Goal: Find specific page/section: Find specific page/section

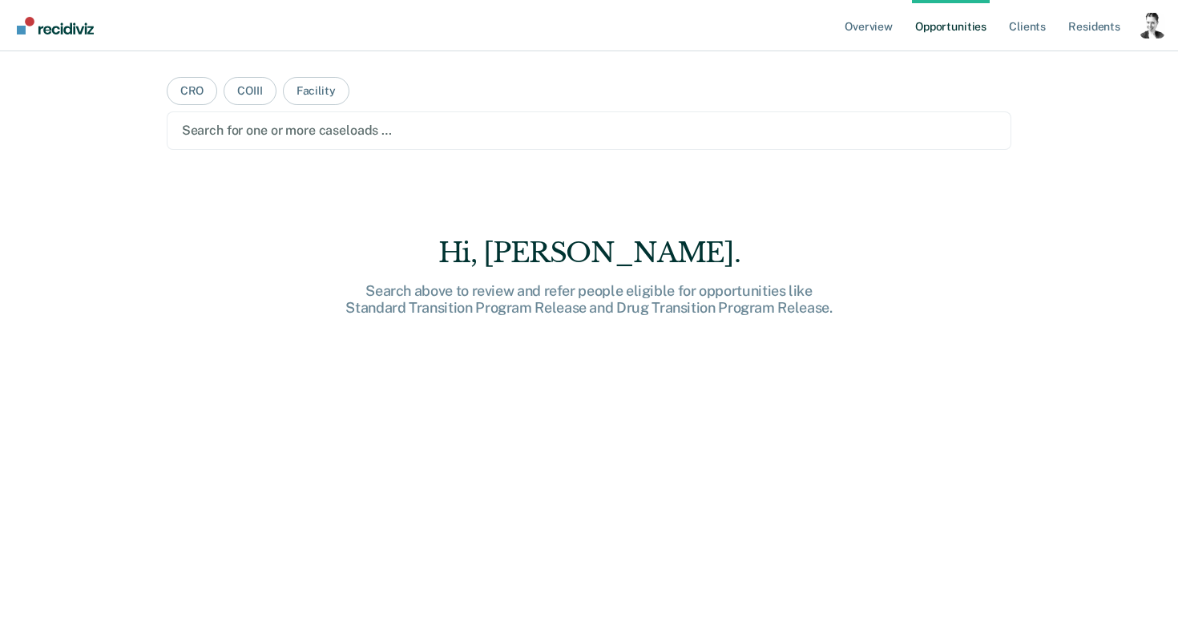
click at [1153, 32] on div "Profile dropdown button" at bounding box center [1153, 26] width 26 height 26
click at [1041, 61] on link "Profile" at bounding box center [1087, 64] width 129 height 13
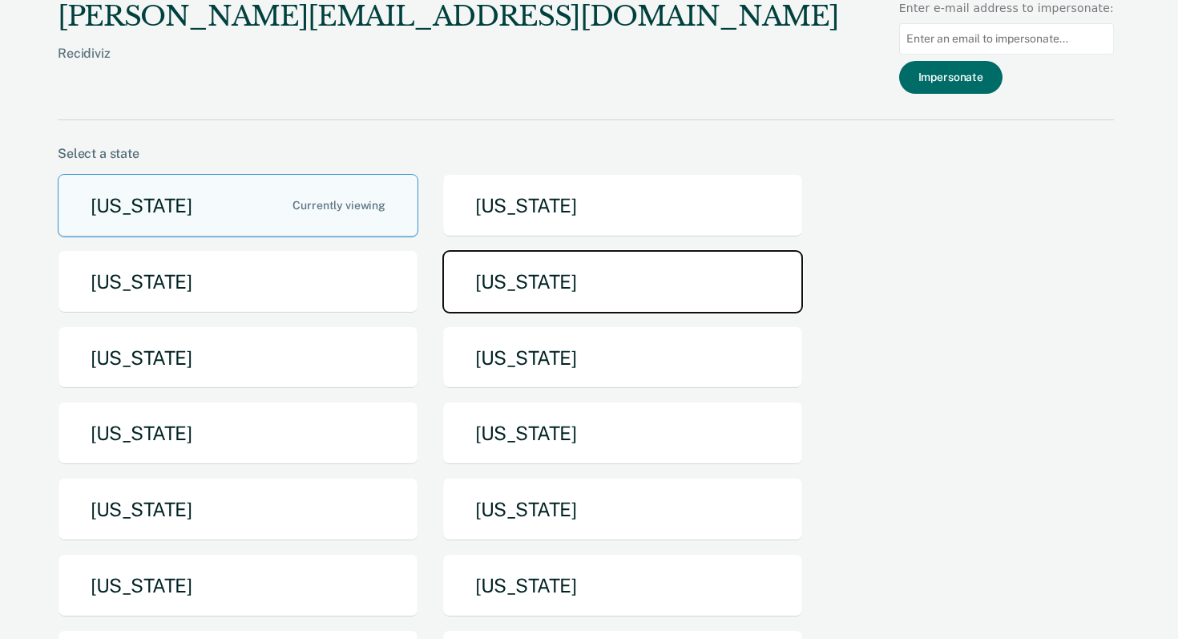
click at [533, 291] on button "[US_STATE]" at bounding box center [622, 281] width 361 height 63
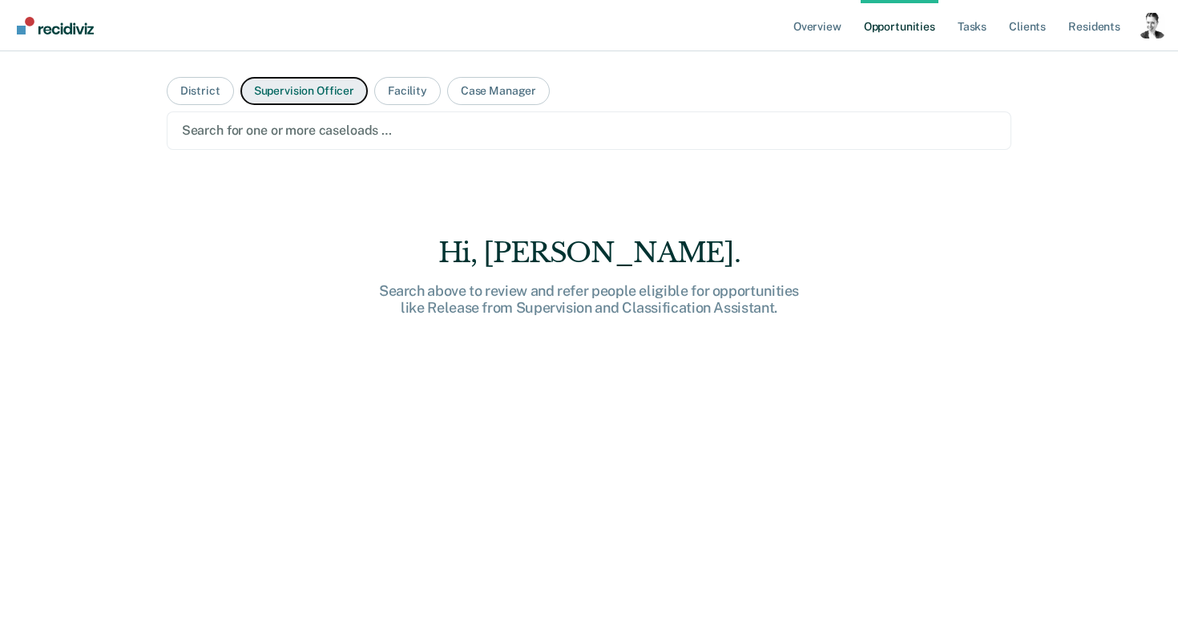
click at [311, 94] on button "Supervision Officer" at bounding box center [303, 91] width 127 height 28
click at [283, 134] on div at bounding box center [589, 130] width 815 height 18
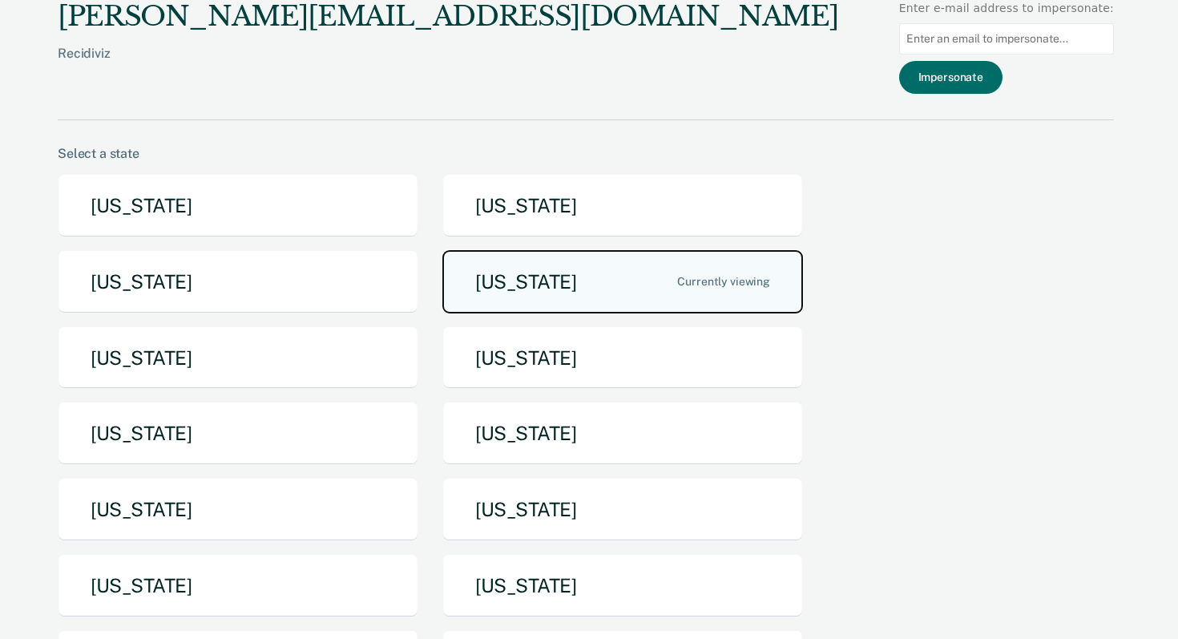
click at [587, 280] on button "[US_STATE]" at bounding box center [622, 281] width 361 height 63
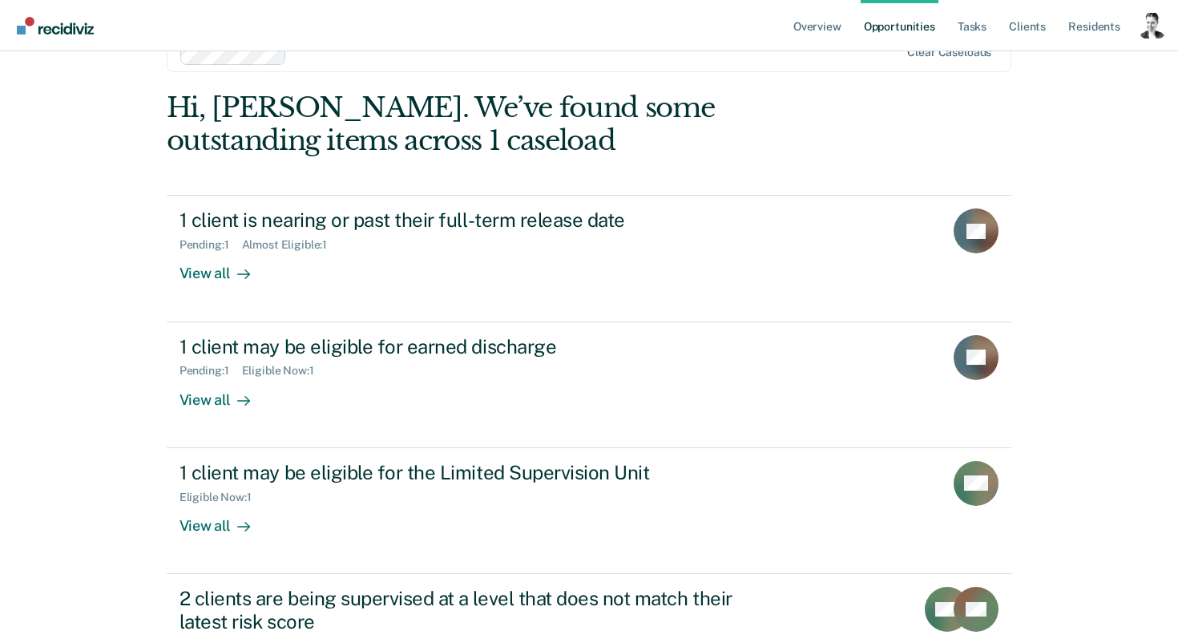
scroll to position [162, 0]
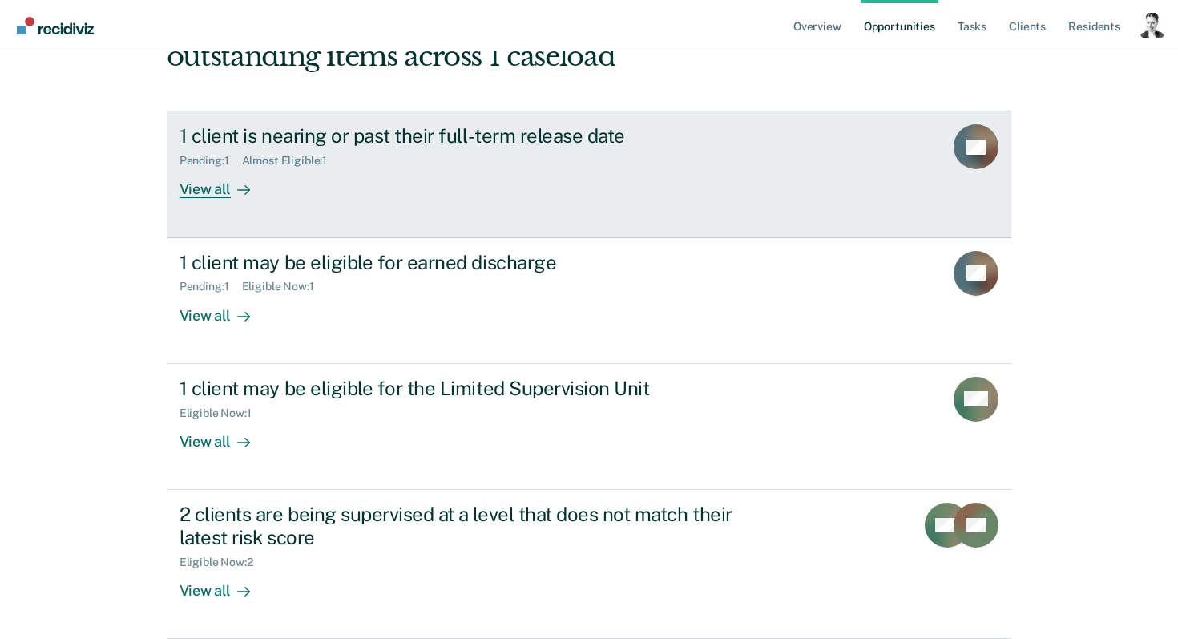
click at [471, 132] on div "1 client is nearing or past their full-term release date" at bounding box center [461, 135] width 563 height 23
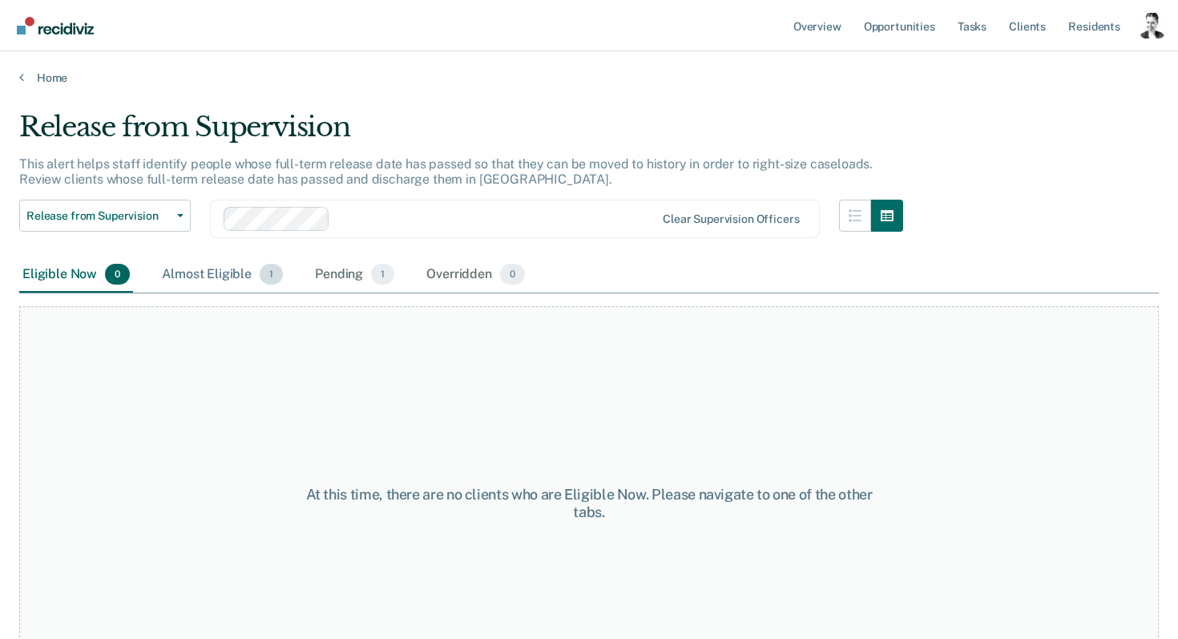
click at [221, 277] on div "Almost Eligible 1" at bounding box center [222, 274] width 127 height 35
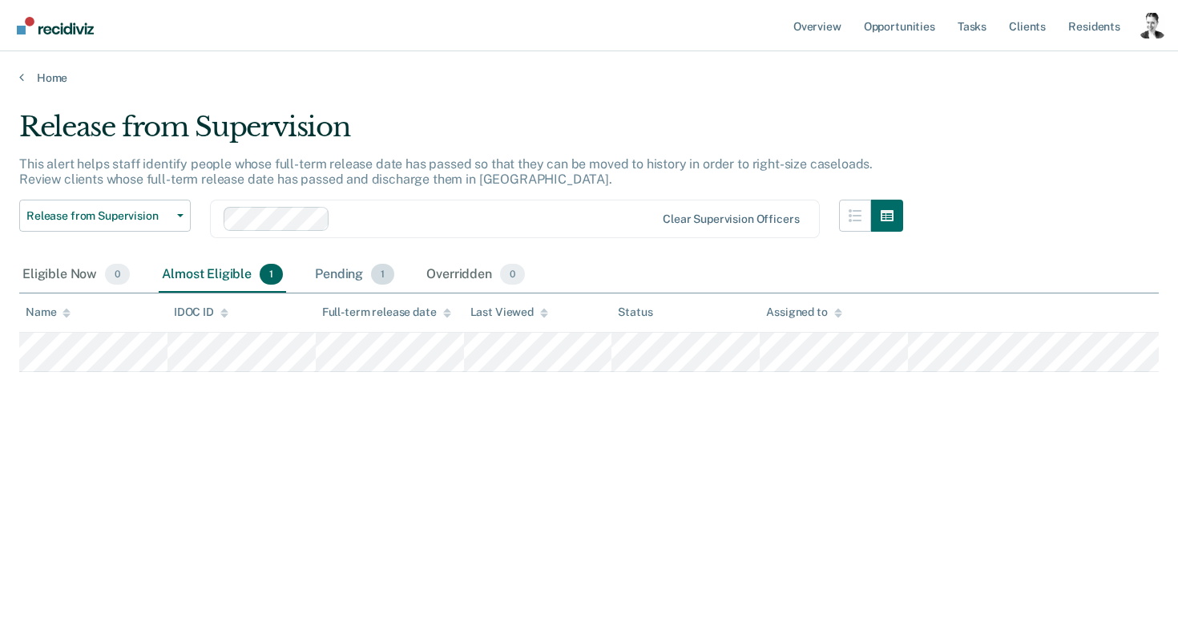
click at [329, 266] on div "Pending 1" at bounding box center [355, 274] width 86 height 35
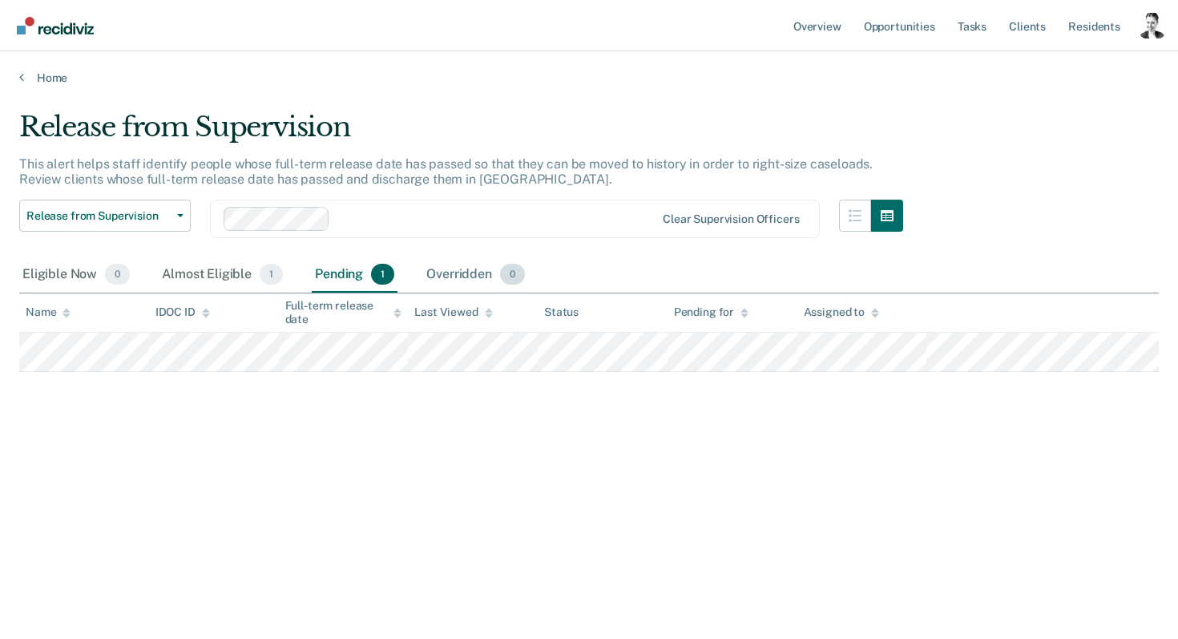
click at [458, 274] on div "Overridden 0" at bounding box center [475, 274] width 105 height 35
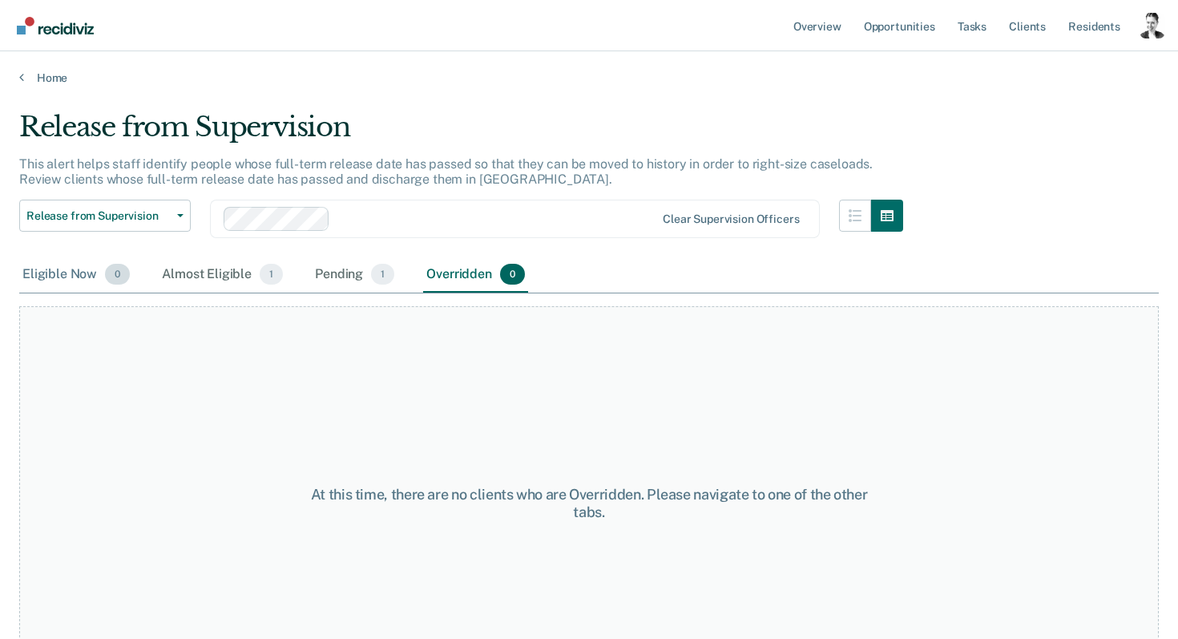
click at [42, 270] on div "Eligible Now 0" at bounding box center [76, 274] width 114 height 35
click at [37, 76] on link "Home" at bounding box center [589, 78] width 1140 height 14
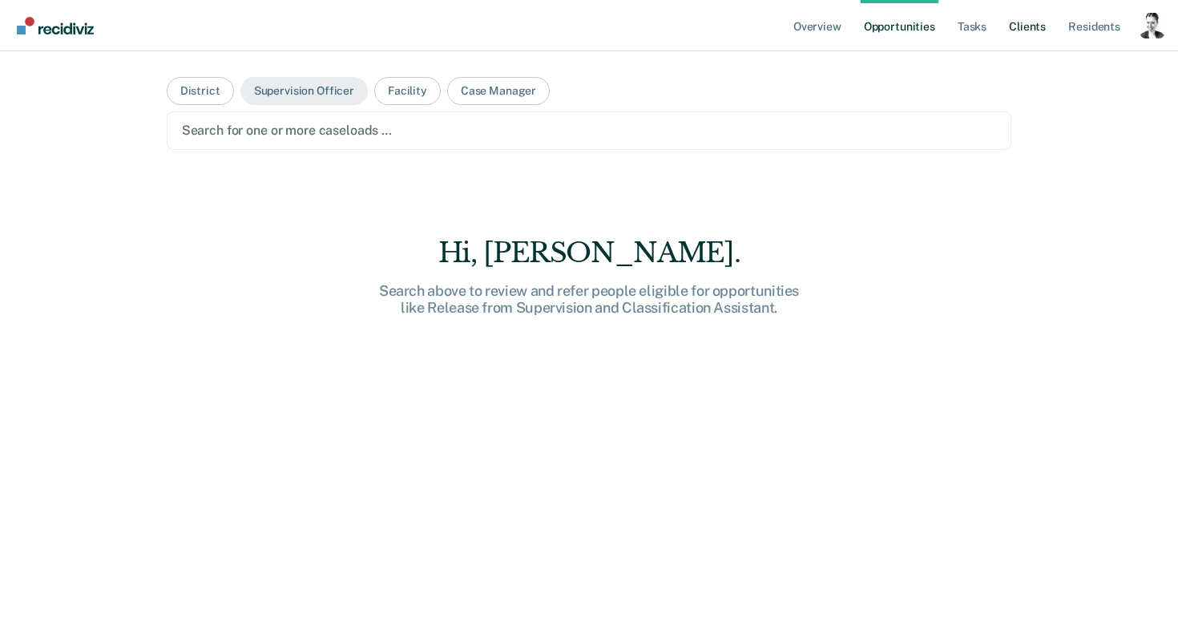
click at [1024, 25] on link "Client s" at bounding box center [1027, 25] width 43 height 51
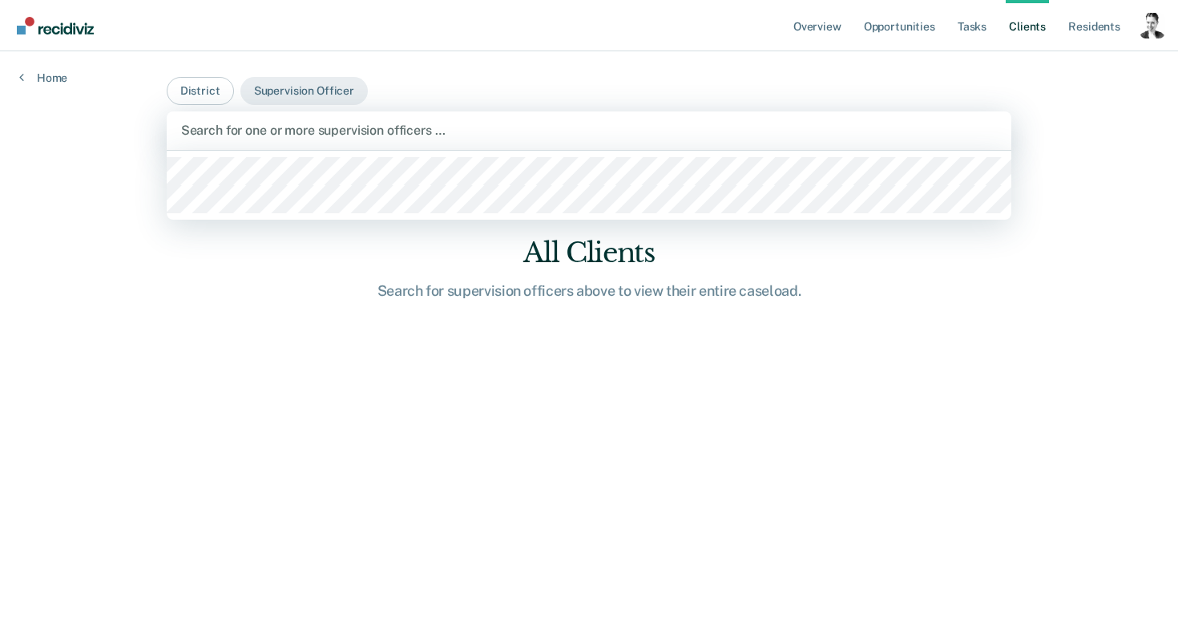
click at [413, 135] on div at bounding box center [589, 130] width 817 height 18
